Goal: Navigation & Orientation: Find specific page/section

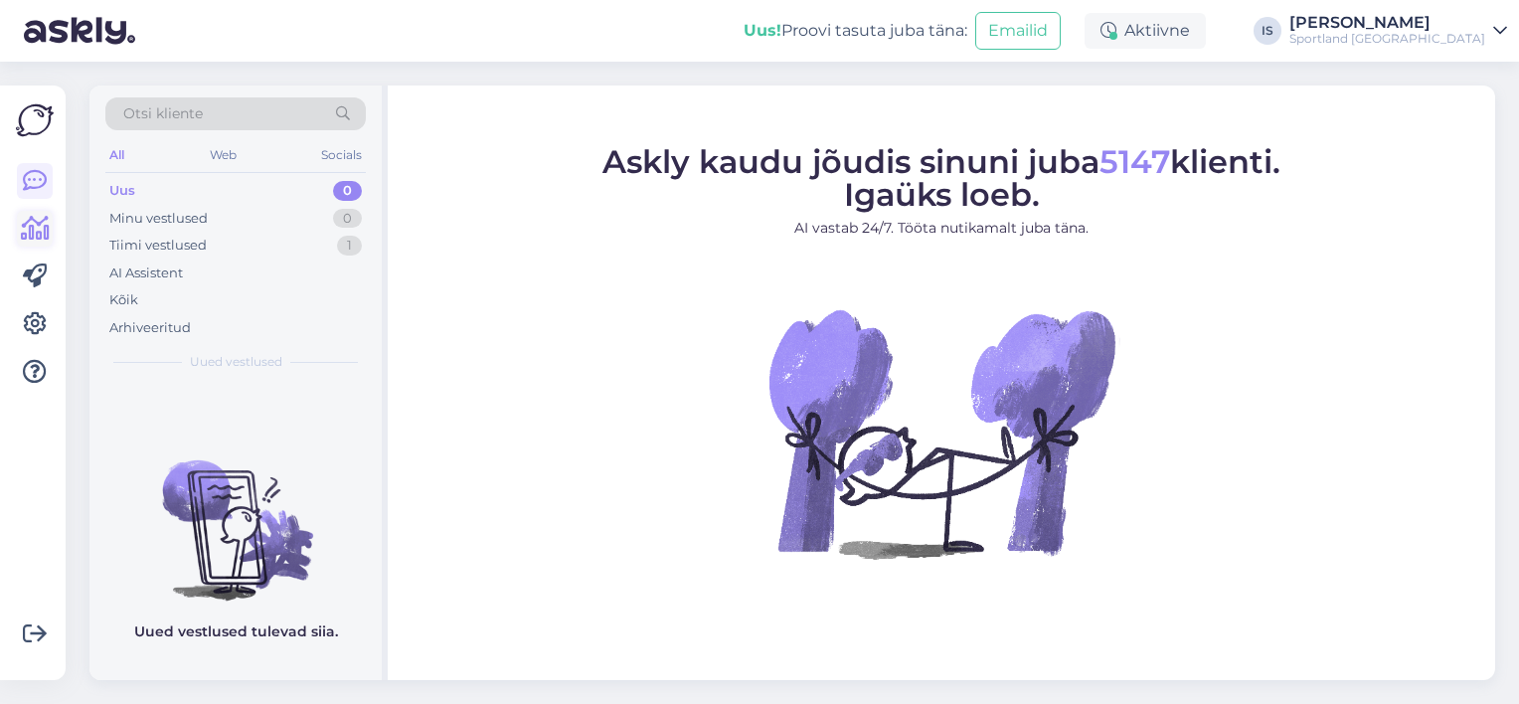
click at [39, 234] on icon at bounding box center [35, 229] width 29 height 24
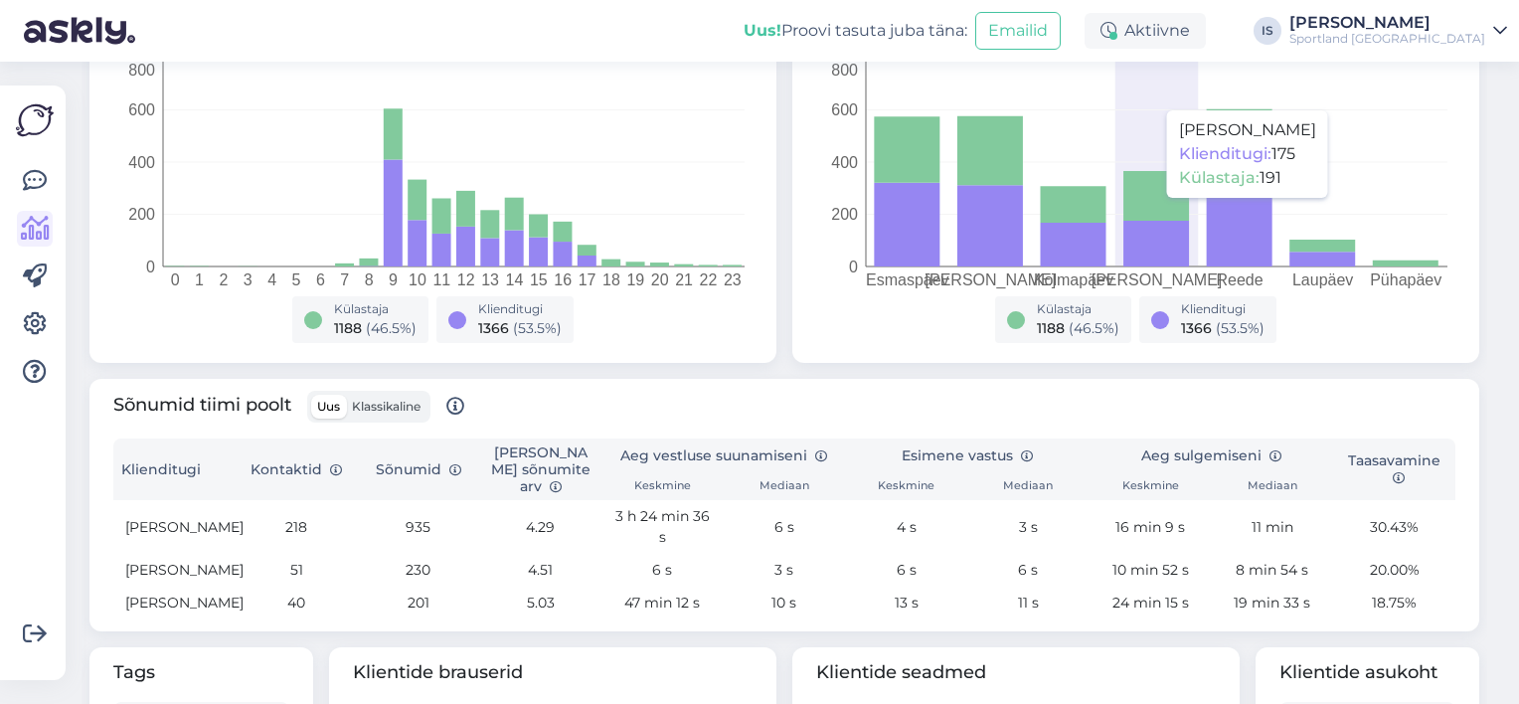
scroll to position [99, 0]
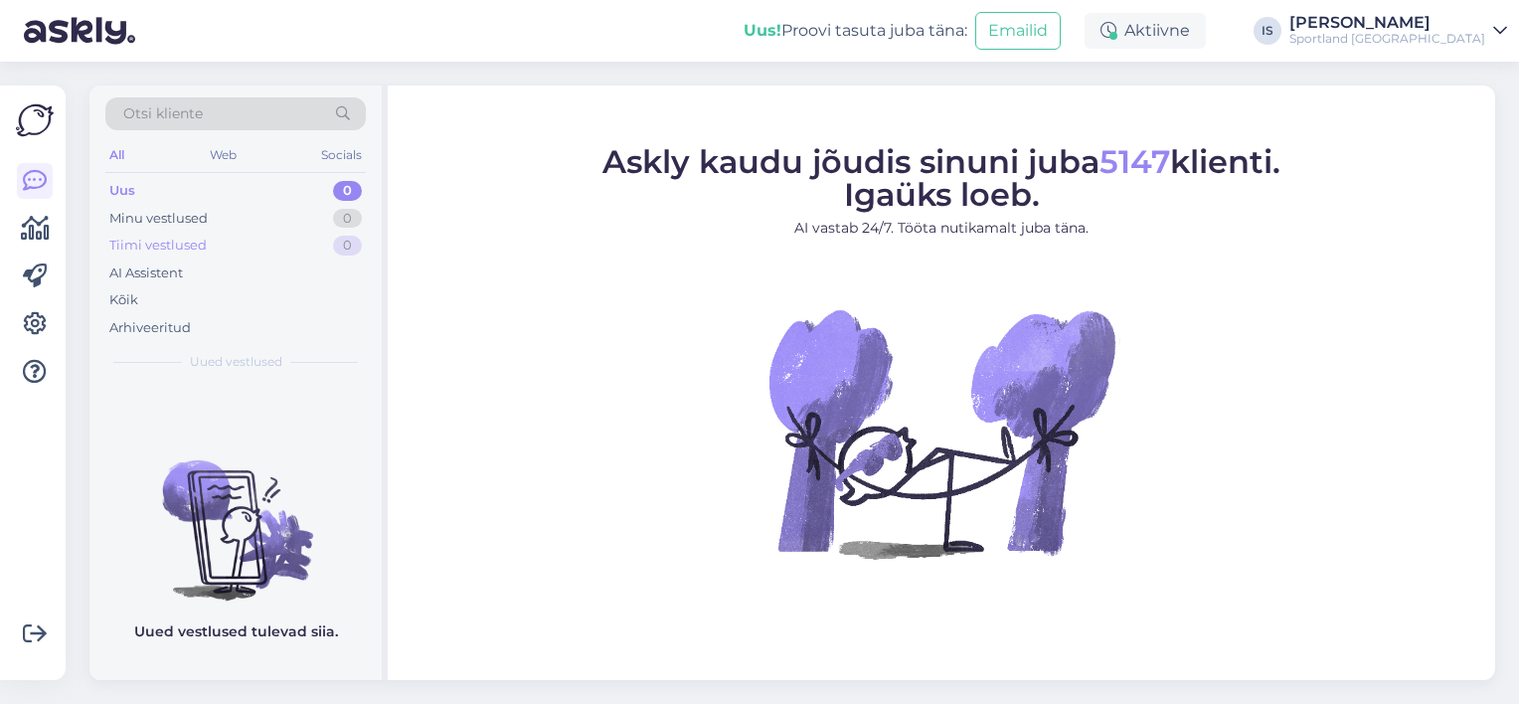
click at [190, 247] on div "Tiimi vestlused" at bounding box center [157, 246] width 97 height 20
click at [172, 326] on div "Arhiveeritud" at bounding box center [149, 328] width 81 height 20
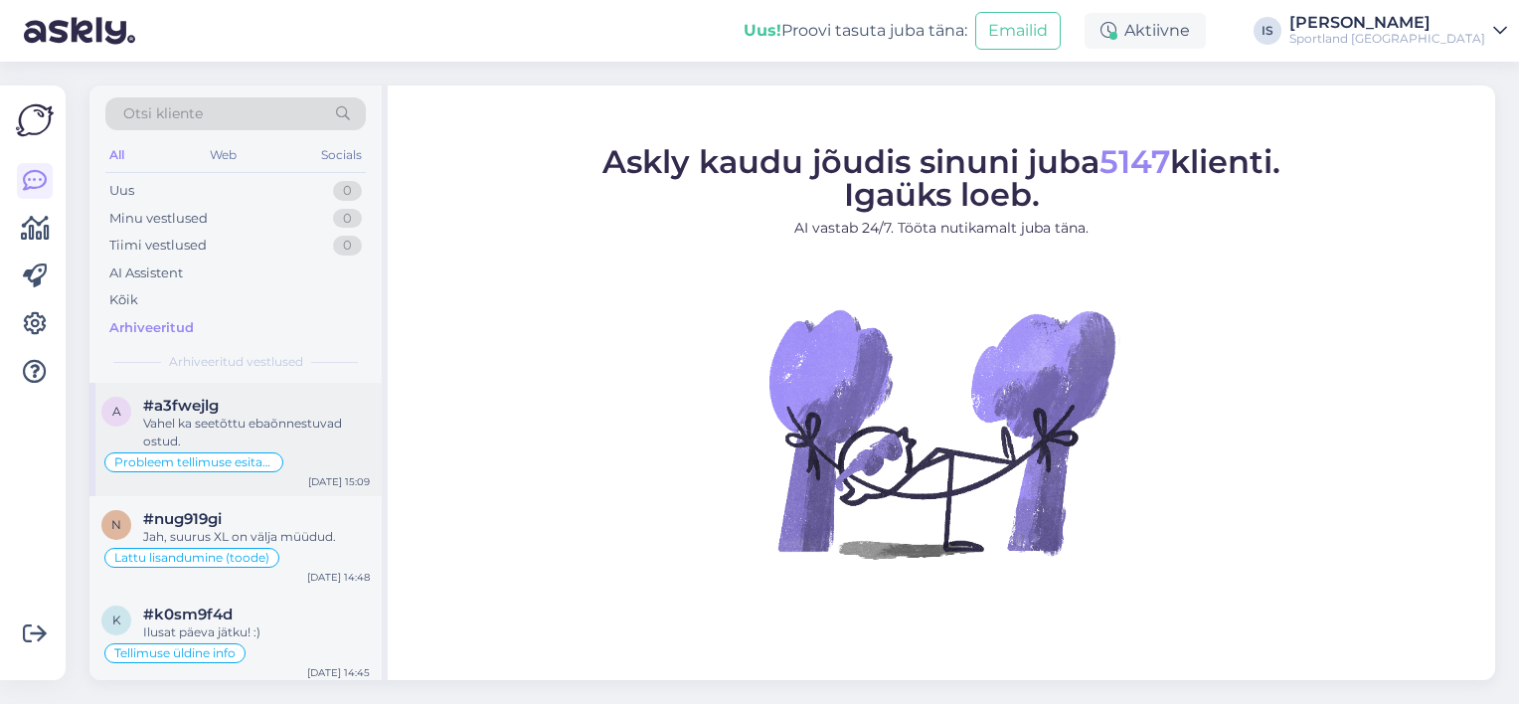
click at [314, 421] on div "Vahel ka seetõttu ebaõnnestuvad ostud." at bounding box center [256, 432] width 227 height 36
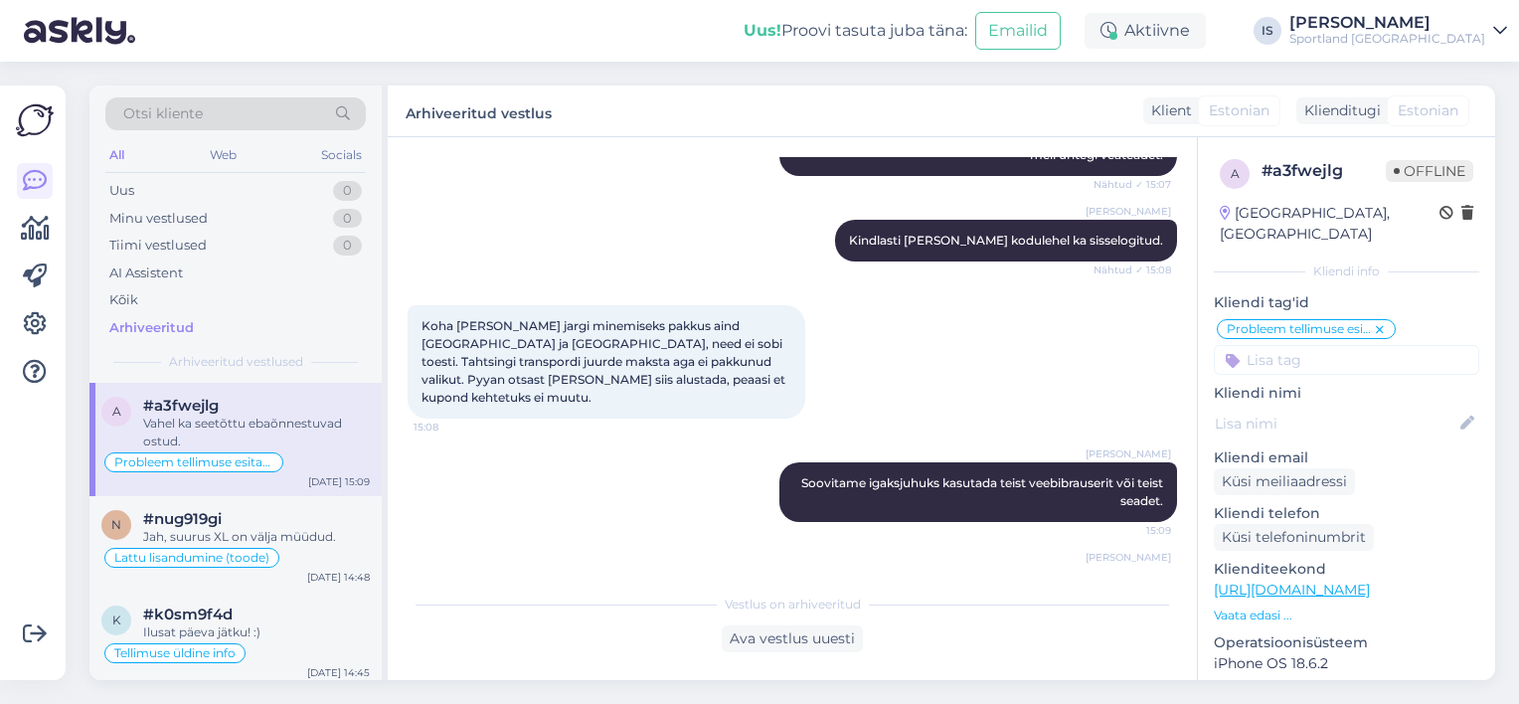
scroll to position [2226, 0]
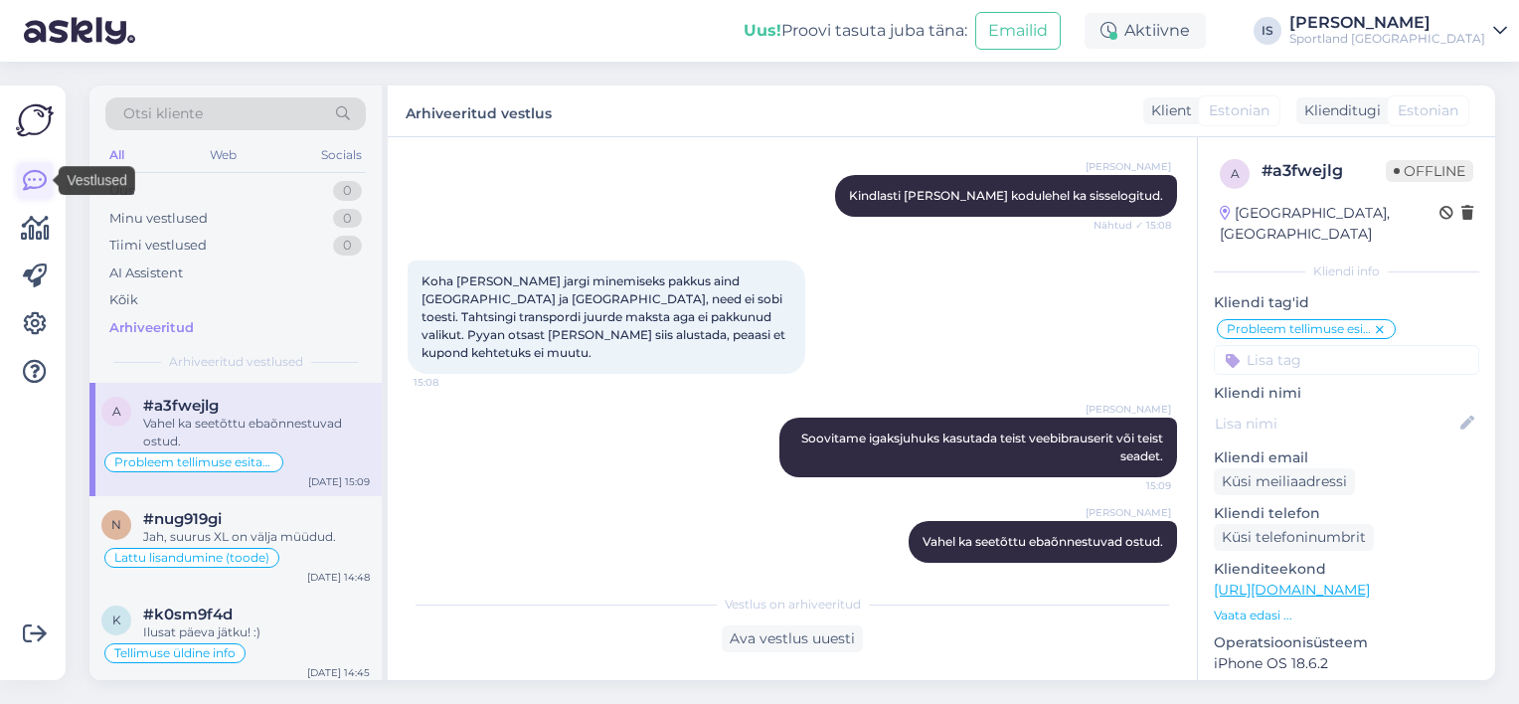
click at [27, 181] on icon at bounding box center [35, 181] width 24 height 24
click at [27, 239] on icon at bounding box center [35, 229] width 29 height 24
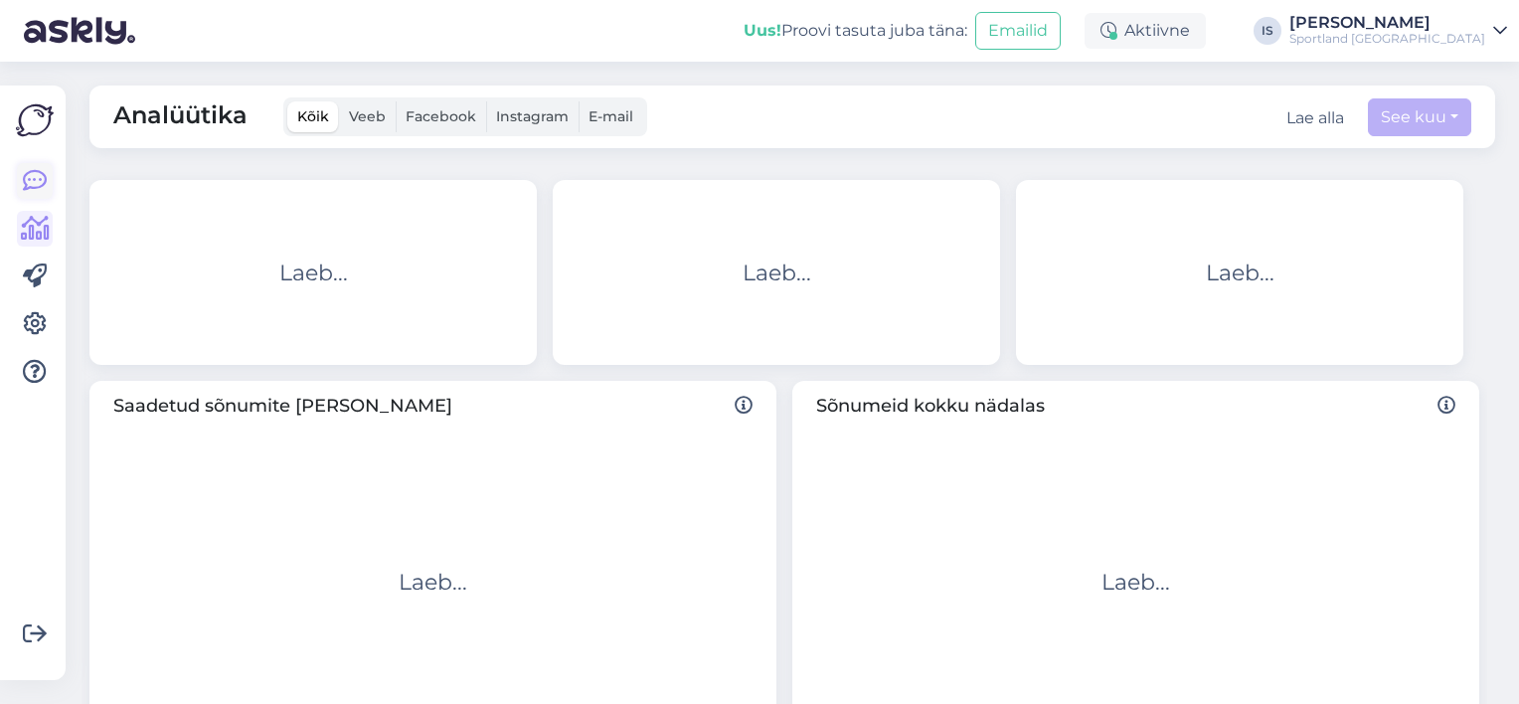
click at [37, 175] on icon at bounding box center [35, 181] width 24 height 24
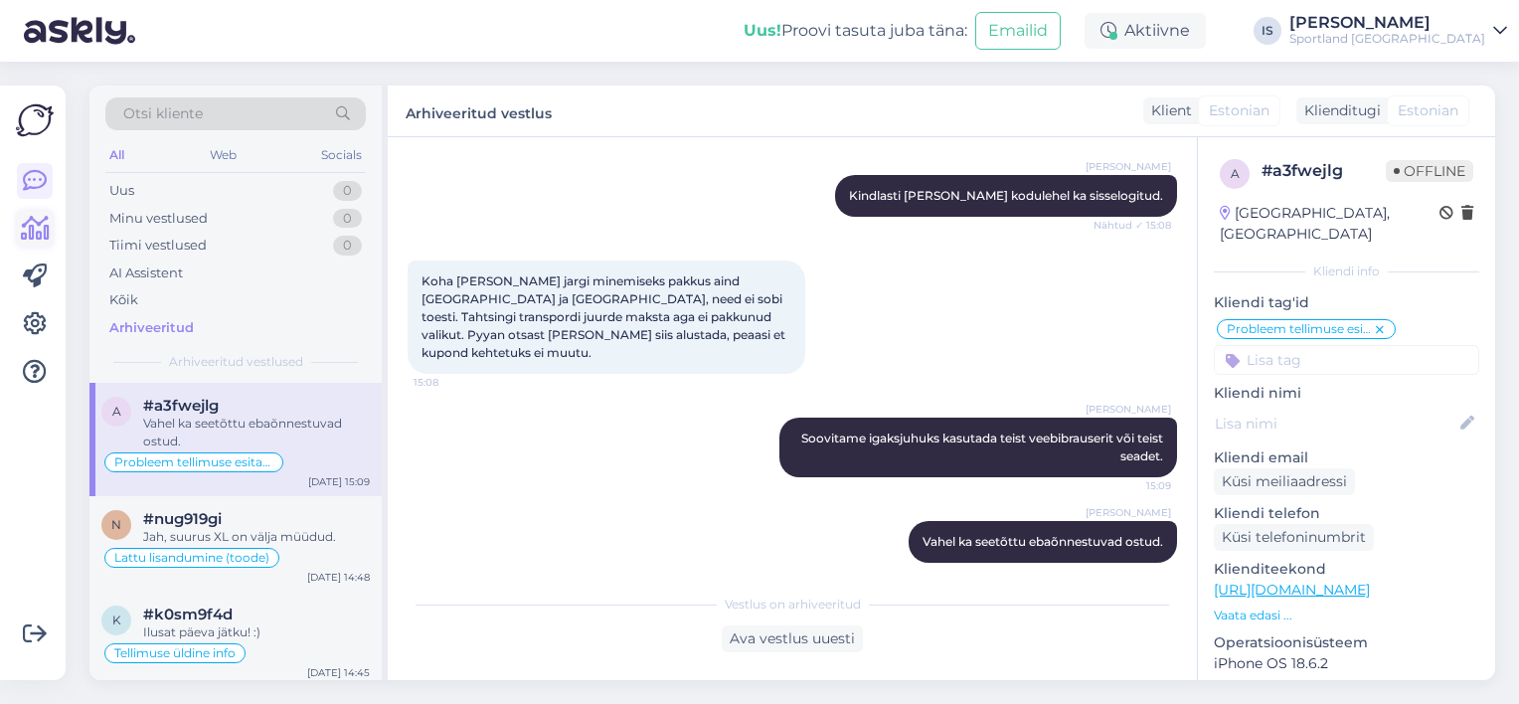
click at [32, 235] on icon at bounding box center [35, 229] width 29 height 24
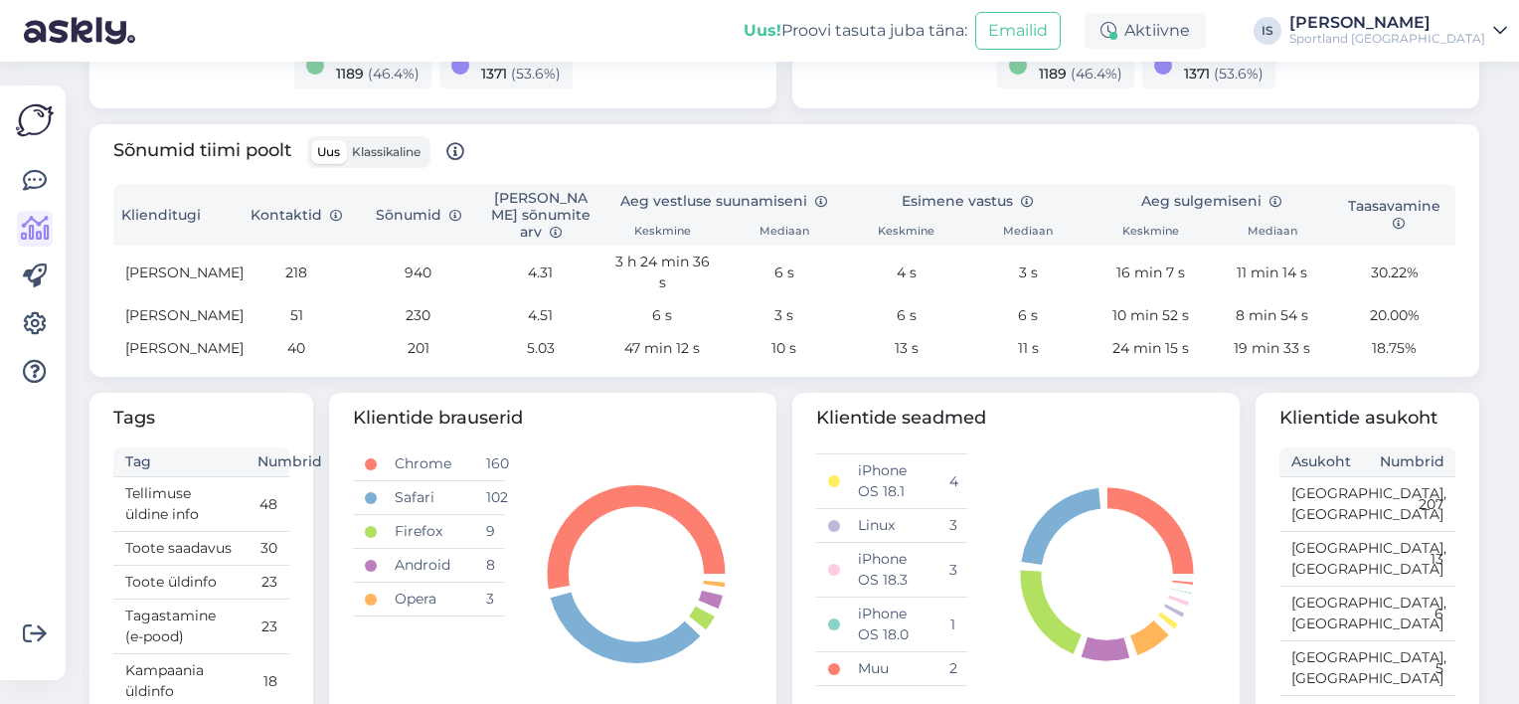
scroll to position [474, 0]
